Goal: Task Accomplishment & Management: Use online tool/utility

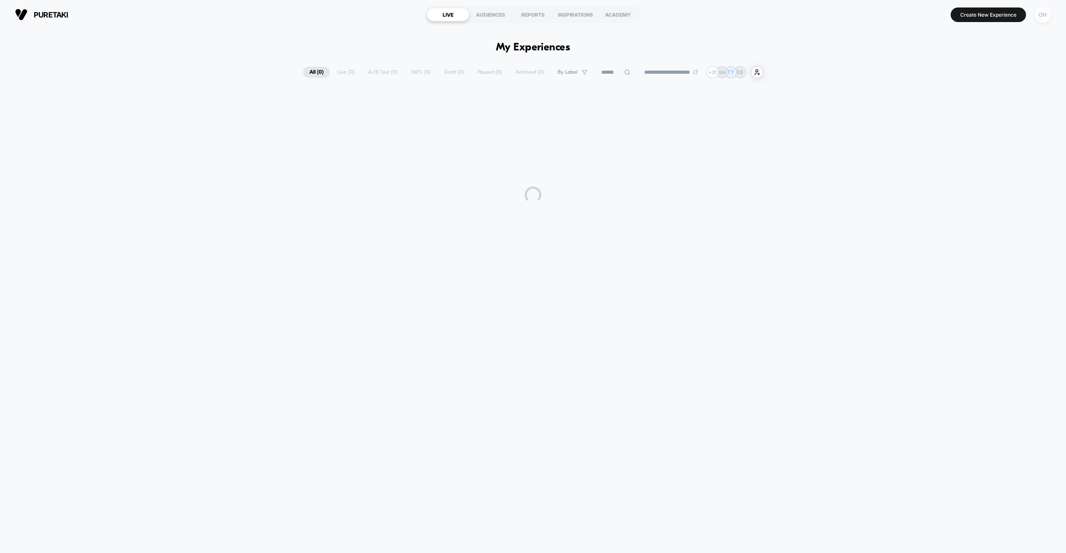
click at [1040, 15] on div "OH" at bounding box center [1043, 15] width 16 height 16
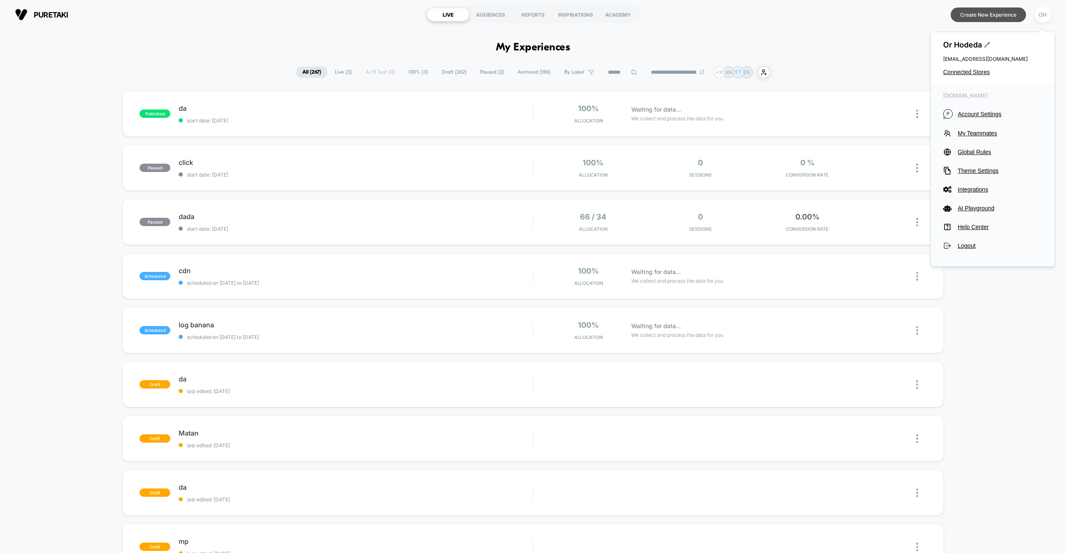
click at [1004, 18] on button "Create New Experience" at bounding box center [988, 14] width 75 height 15
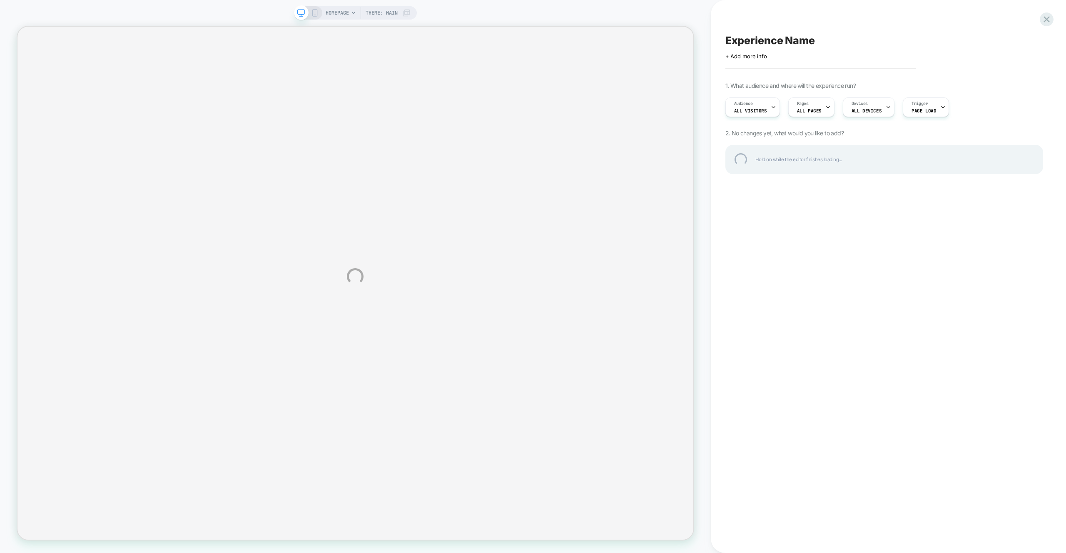
click at [923, 19] on div "HOMEPAGE Theme: MAIN Experience Name Click to edit experience details + Add mor…" at bounding box center [533, 276] width 1066 height 553
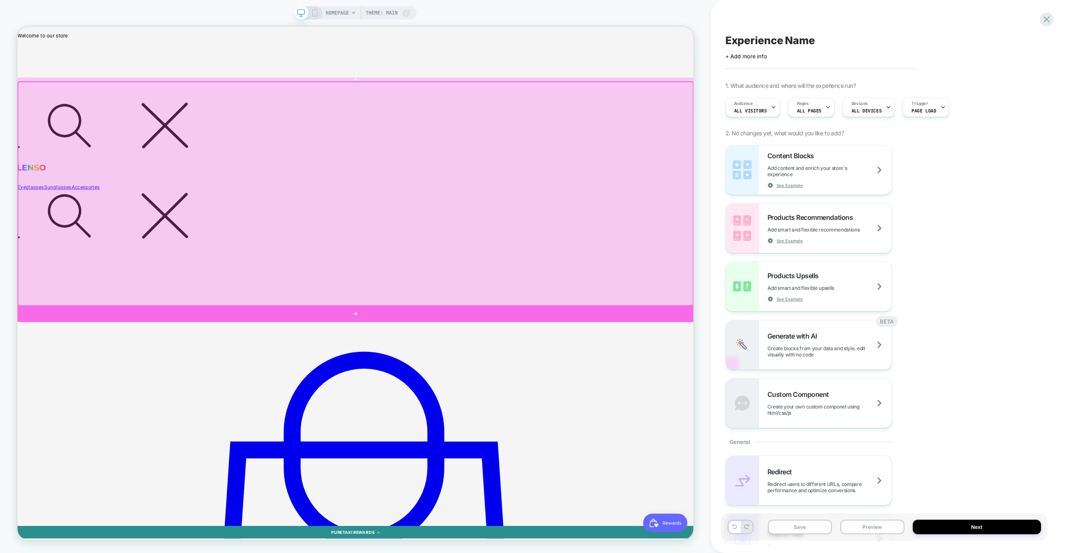
click at [849, 409] on div at bounding box center [468, 409] width 902 height 21
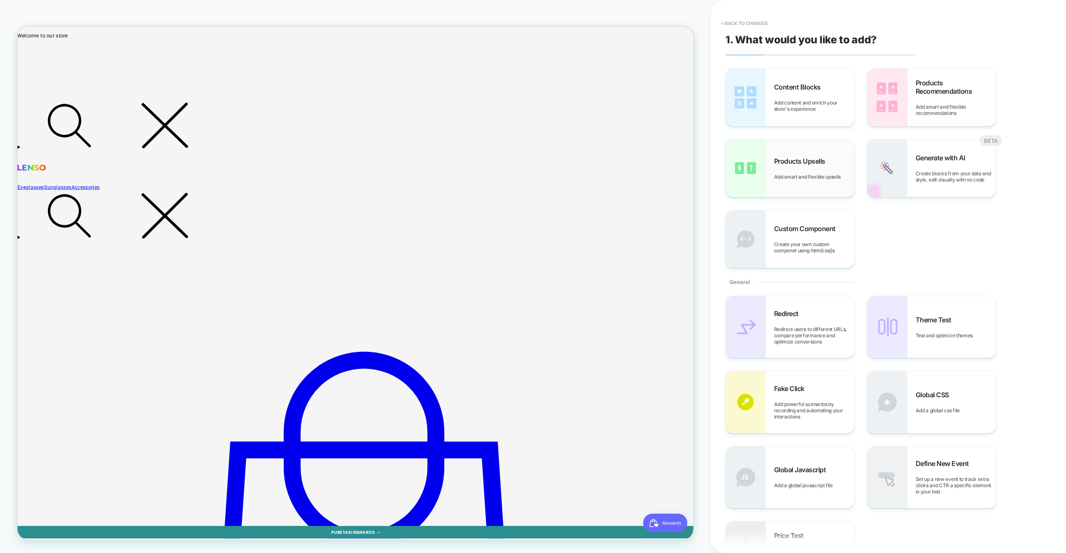
scroll to position [24, 0]
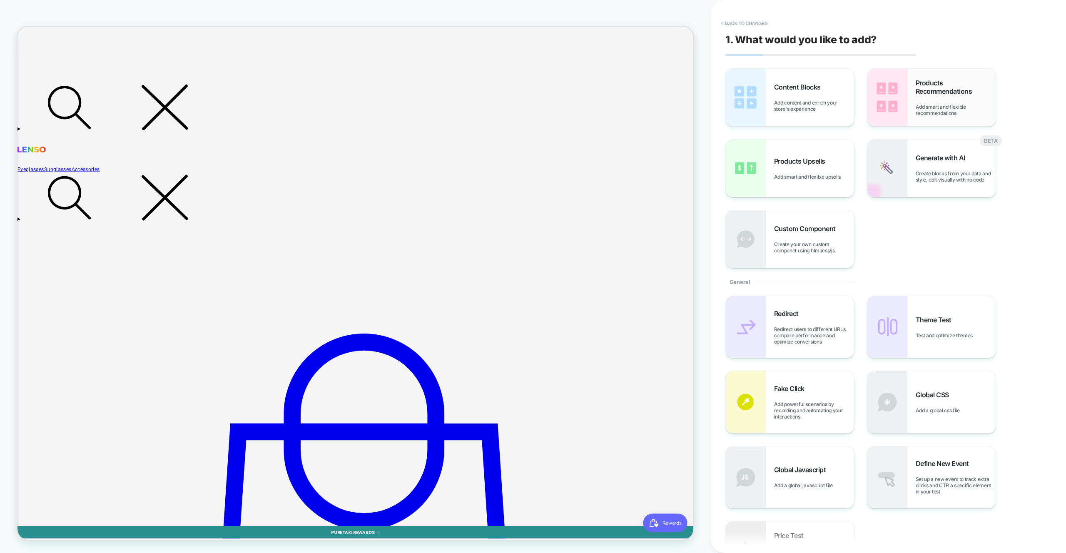
click at [890, 124] on img at bounding box center [887, 97] width 40 height 57
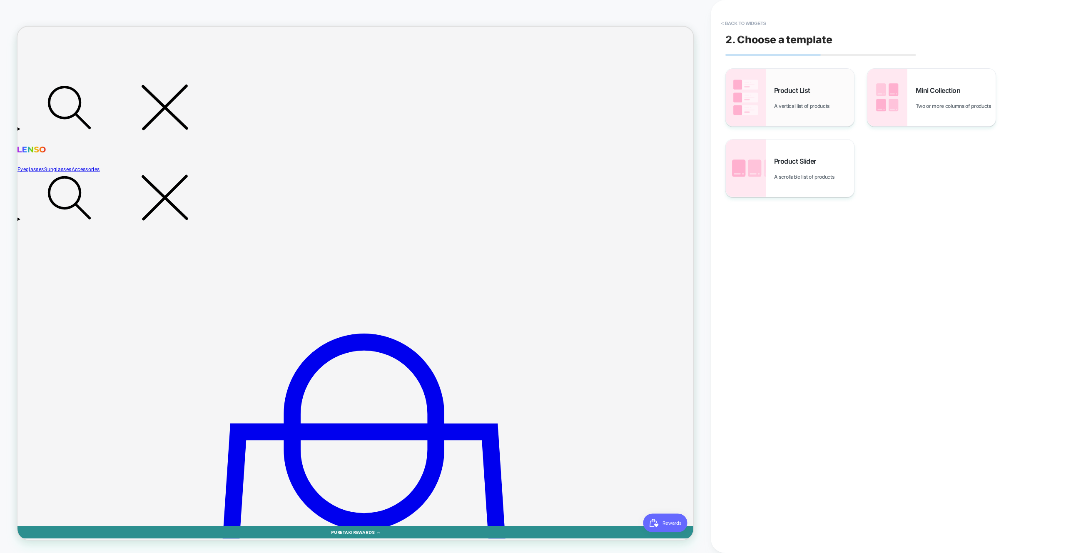
click at [767, 92] on div "Product List A vertical list of products" at bounding box center [790, 97] width 128 height 57
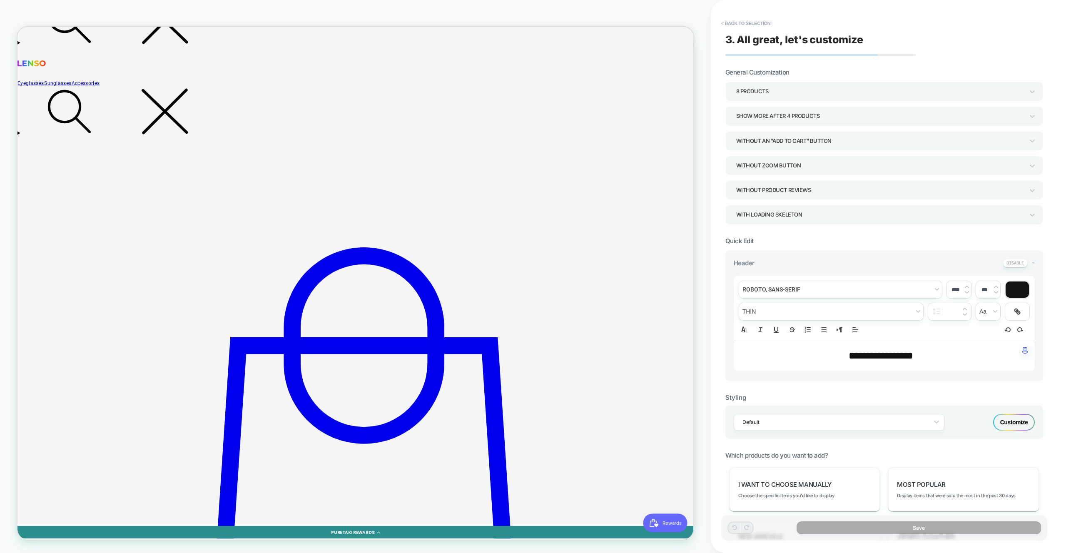
scroll to position [143, 0]
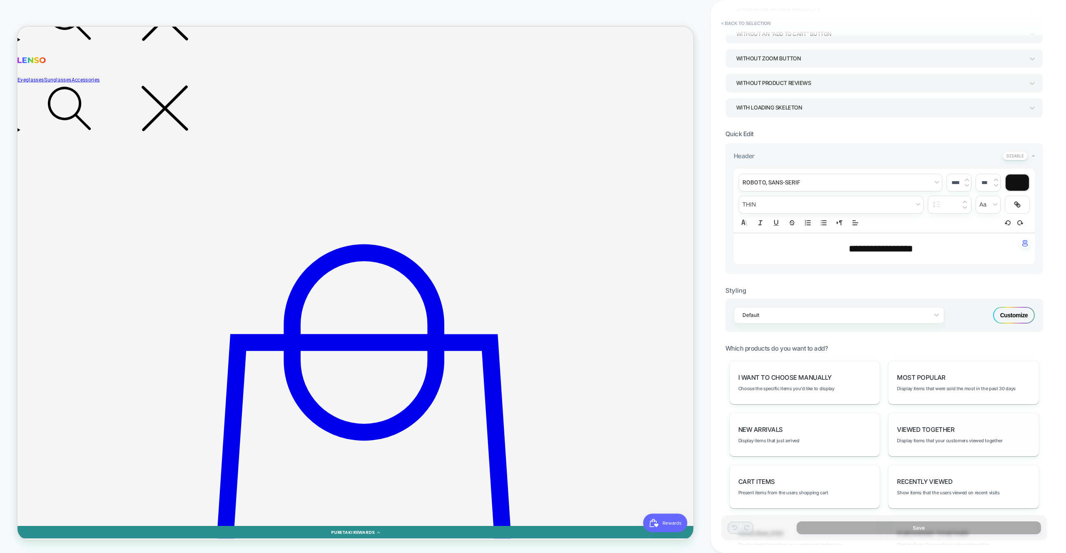
scroll to position [141, 0]
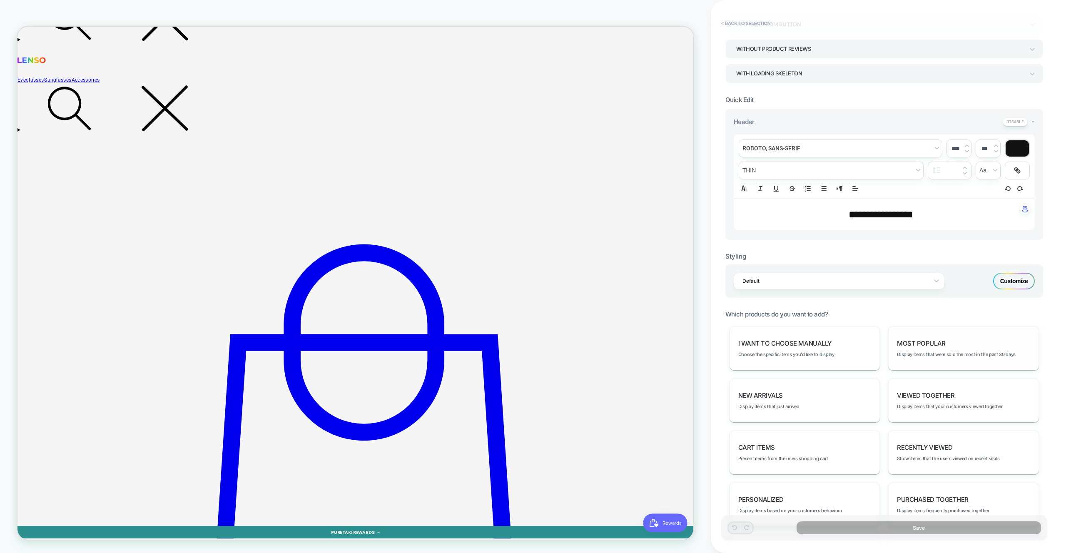
click at [912, 363] on div "Most Popular Display items that were sold the most in the past 30 days" at bounding box center [963, 348] width 151 height 44
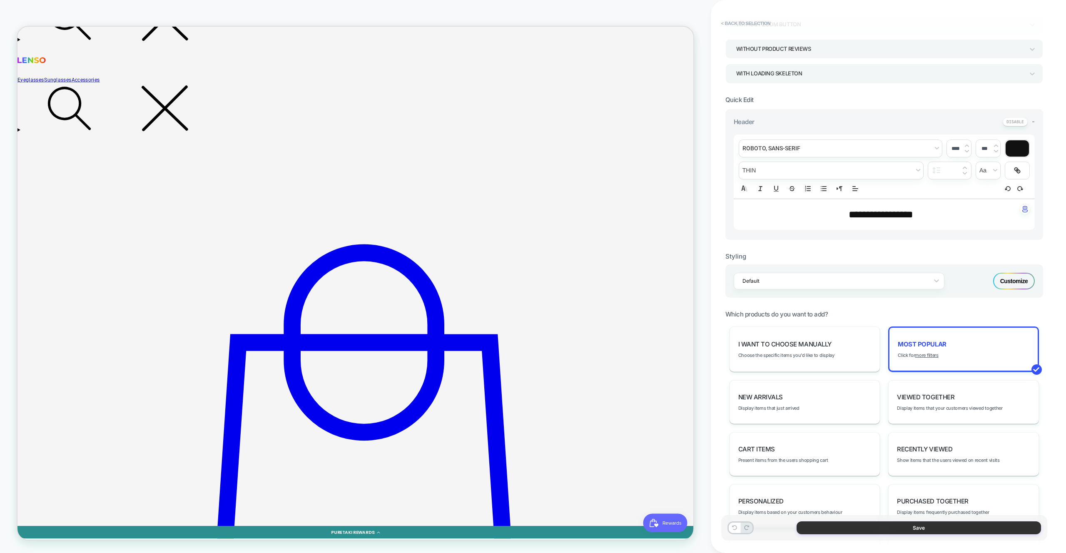
click at [935, 527] on button "Save" at bounding box center [919, 527] width 244 height 13
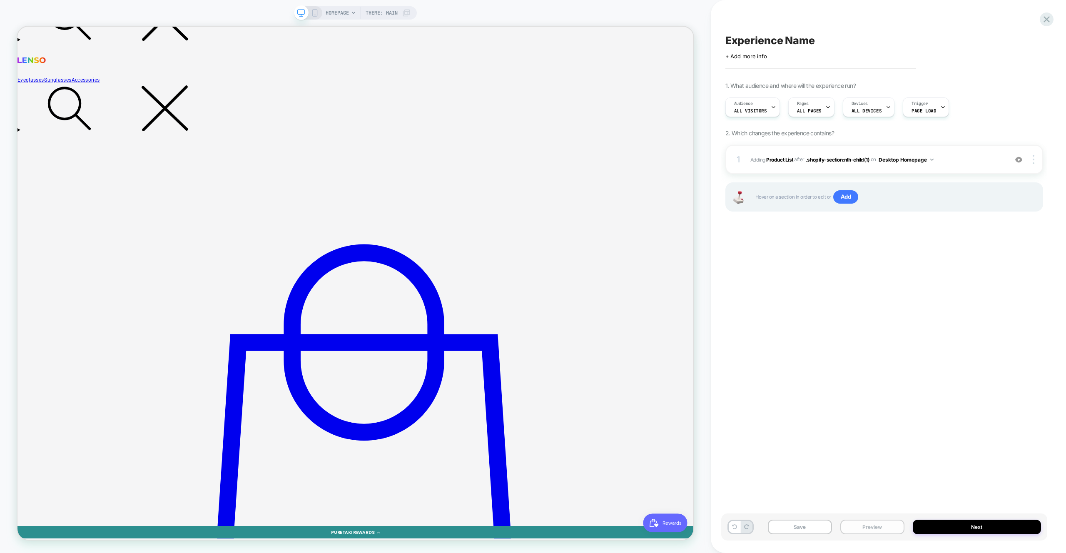
click at [887, 526] on button "Preview" at bounding box center [872, 527] width 64 height 15
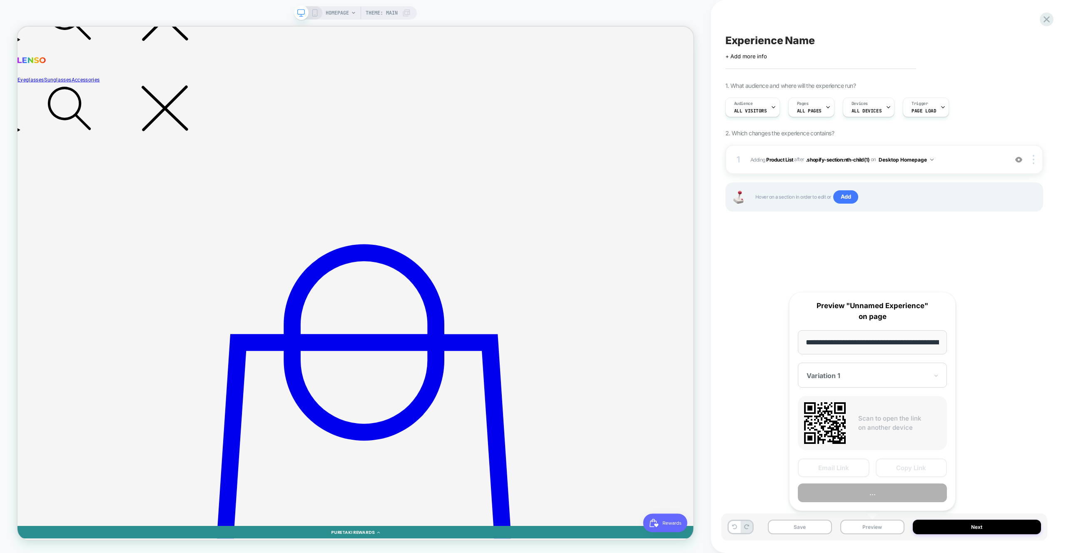
scroll to position [0, 39]
click at [889, 498] on button "Preview" at bounding box center [872, 493] width 149 height 19
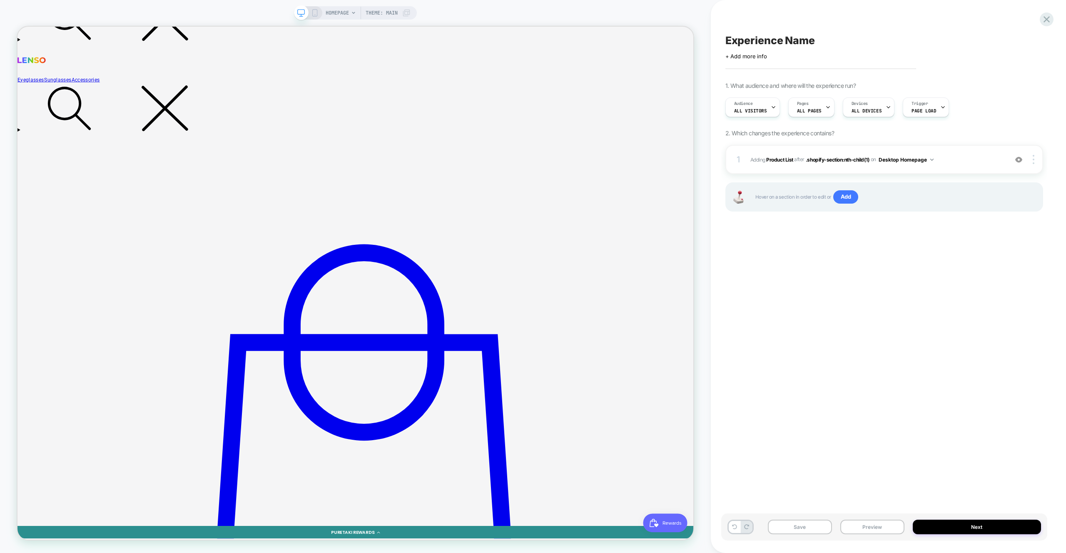
click at [861, 22] on div "Experience Name Click to edit experience details + Add more info 1. What audien…" at bounding box center [884, 276] width 326 height 536
click at [1042, 18] on icon at bounding box center [1046, 19] width 11 height 11
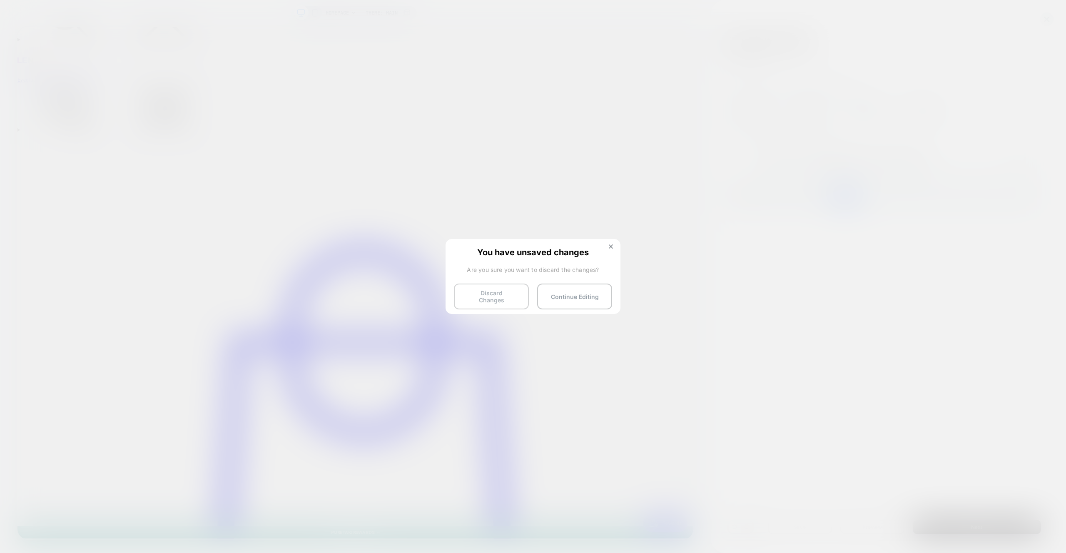
click at [504, 290] on button "Discard Changes" at bounding box center [491, 297] width 75 height 26
